Goal: Check status: Check status

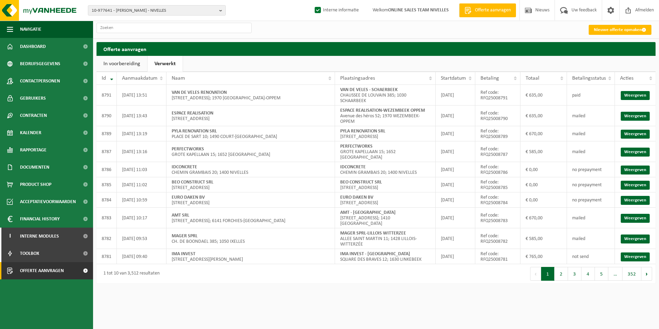
click at [166, 63] on link "Verwerkt" at bounding box center [164, 64] width 35 height 16
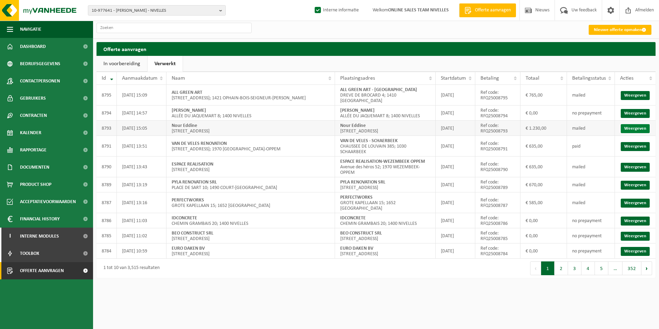
click at [635, 124] on link "Weergeven" at bounding box center [635, 128] width 29 height 9
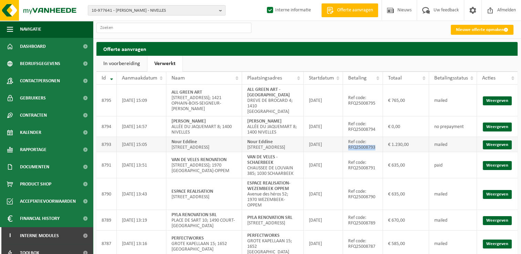
drag, startPoint x: 349, startPoint y: 151, endPoint x: 381, endPoint y: 151, distance: 31.4
click at [381, 151] on td "Ref code: RFQ25008793" at bounding box center [363, 144] width 40 height 15
copy td "RFQ25008793"
